Goal: Use online tool/utility: Utilize a website feature to perform a specific function

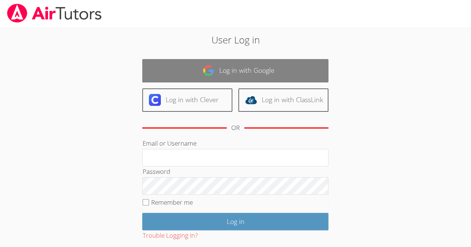
click at [248, 63] on link "Log in with Google" at bounding box center [235, 70] width 186 height 23
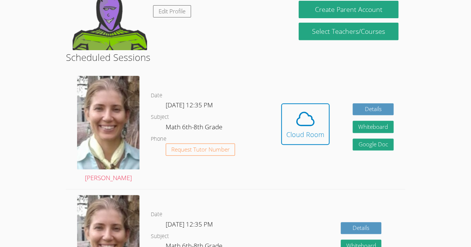
scroll to position [146, 0]
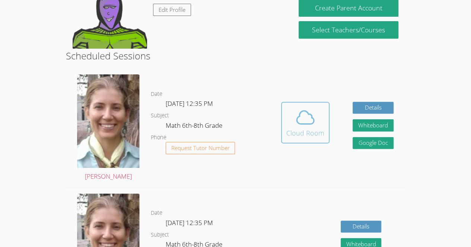
click at [302, 128] on div "Cloud Room" at bounding box center [305, 133] width 38 height 10
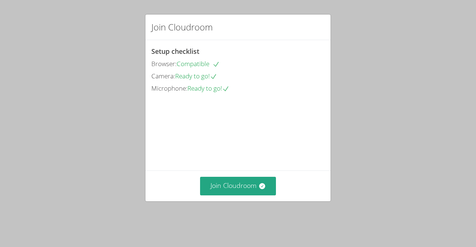
click at [456, 71] on div "Join Cloudroom Setup checklist Browser: Compatible Camera: Ready to go! Microph…" at bounding box center [238, 123] width 476 height 247
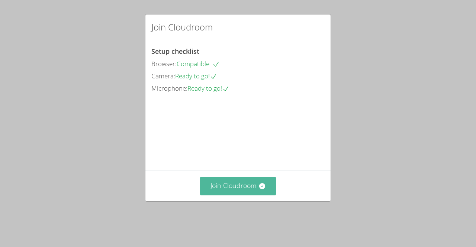
click at [253, 195] on button "Join Cloudroom" at bounding box center [238, 186] width 76 height 18
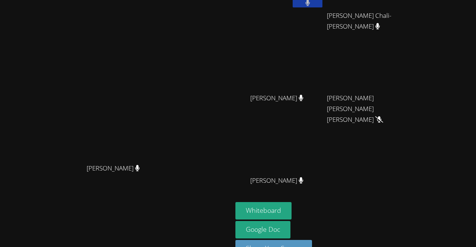
scroll to position [65, 0]
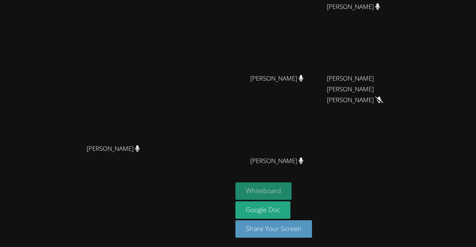
click at [292, 188] on button "Whiteboard" at bounding box center [263, 191] width 56 height 17
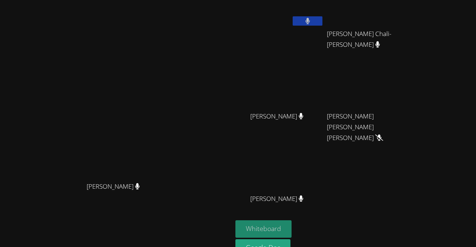
scroll to position [27, 0]
click at [310, 23] on icon at bounding box center [307, 21] width 5 height 6
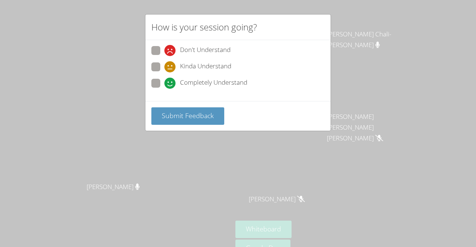
click at [191, 80] on span "Completely Understand" at bounding box center [213, 83] width 67 height 11
click at [171, 80] on input "Completely Understand" at bounding box center [167, 82] width 6 height 6
radio input "true"
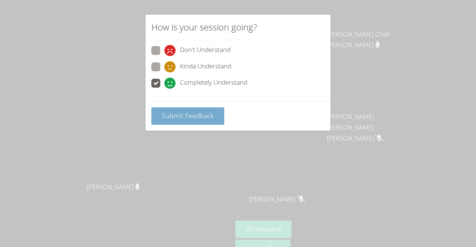
click at [191, 113] on span "Submit Feedback" at bounding box center [188, 115] width 52 height 9
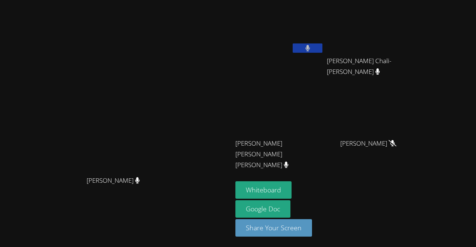
scroll to position [0, 0]
